Goal: Use online tool/utility: Utilize a website feature to perform a specific function

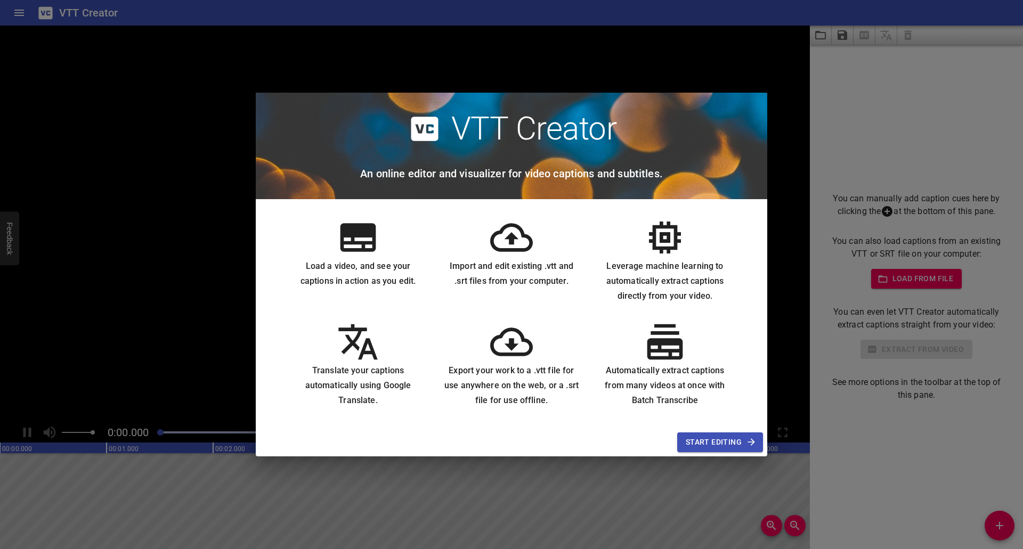
drag, startPoint x: 683, startPoint y: 445, endPoint x: 503, endPoint y: 574, distance: 221.4
click at [503, 549] on html "VTT Creator Caption Editor Batch Transcribe Login Sign Up Privacy Contact Choos…" at bounding box center [511, 274] width 1023 height 549
click at [698, 442] on span "Start Editing" at bounding box center [720, 442] width 69 height 13
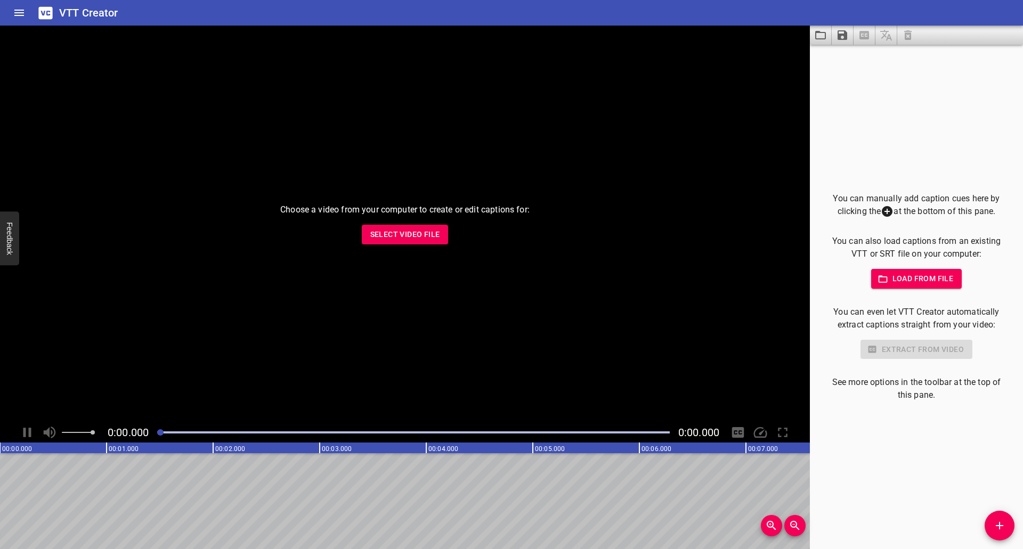
click at [415, 223] on div "Choose a video from your computer to create or edit captions for: Select Video …" at bounding box center [405, 224] width 810 height 397
click at [416, 229] on span "Select Video File" at bounding box center [405, 234] width 70 height 13
click at [906, 284] on span "Load from file" at bounding box center [917, 278] width 74 height 13
click at [421, 237] on span "Select Video File" at bounding box center [405, 234] width 70 height 13
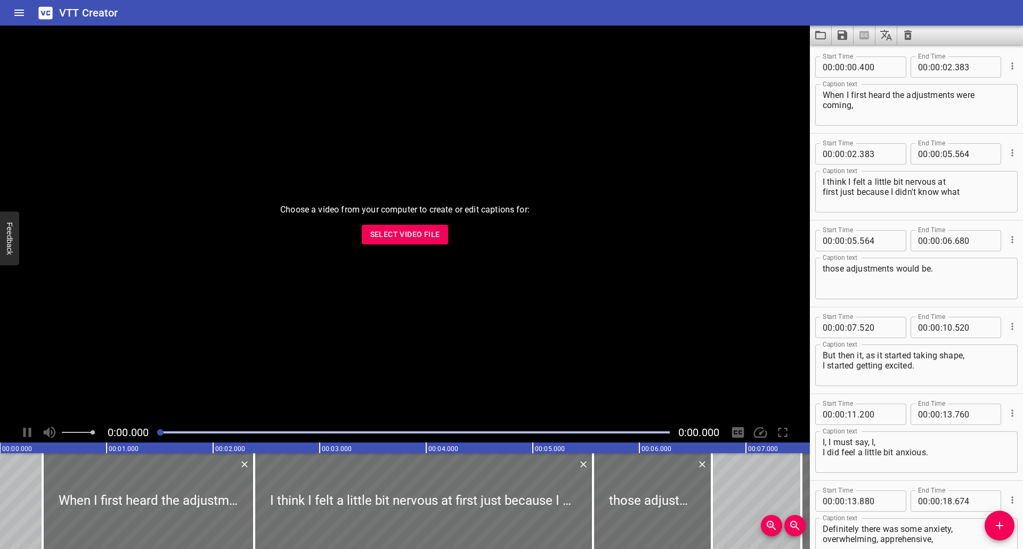
scroll to position [59656, 0]
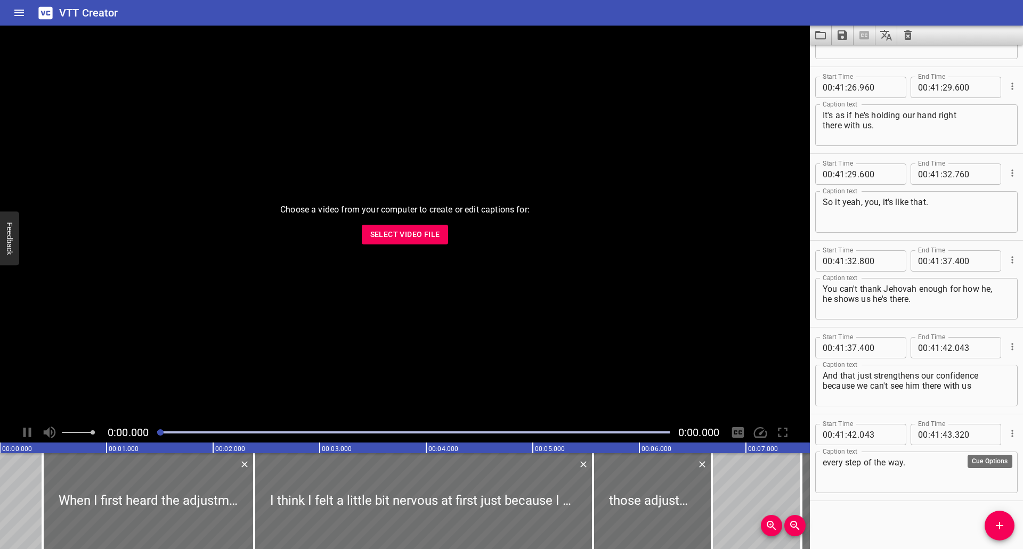
click at [1007, 436] on icon "Cue Options" at bounding box center [1012, 433] width 11 height 11
click at [1003, 436] on li "Advanced options..." at bounding box center [967, 433] width 93 height 19
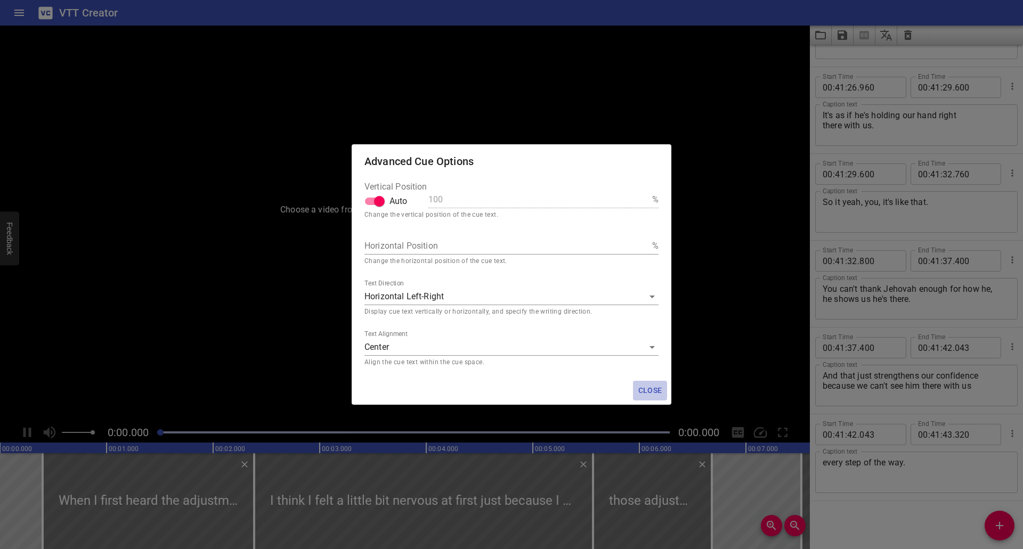
click at [647, 395] on span "Close" at bounding box center [650, 390] width 26 height 13
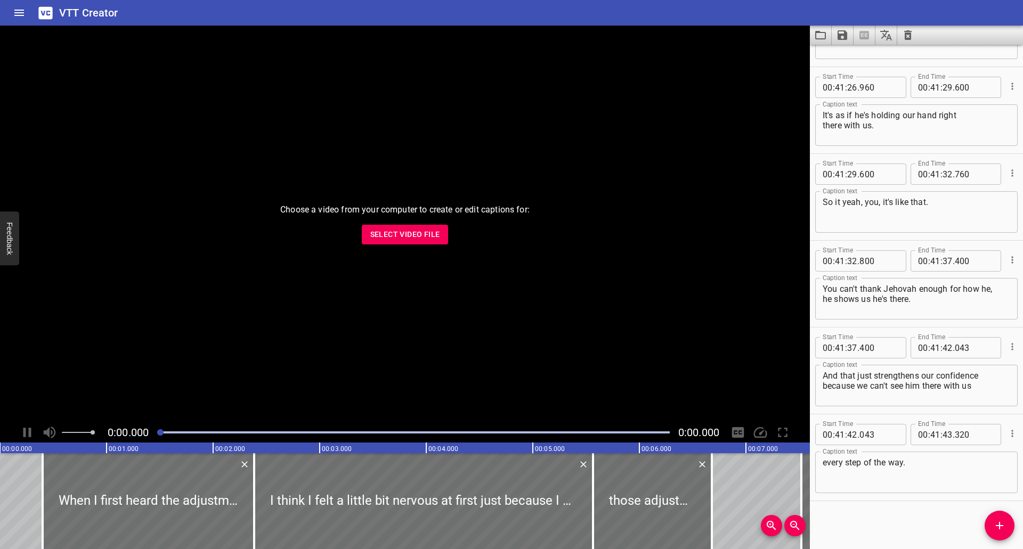
click at [647, 395] on span "Close" at bounding box center [650, 390] width 26 height 13
